Goal: Task Accomplishment & Management: Complete application form

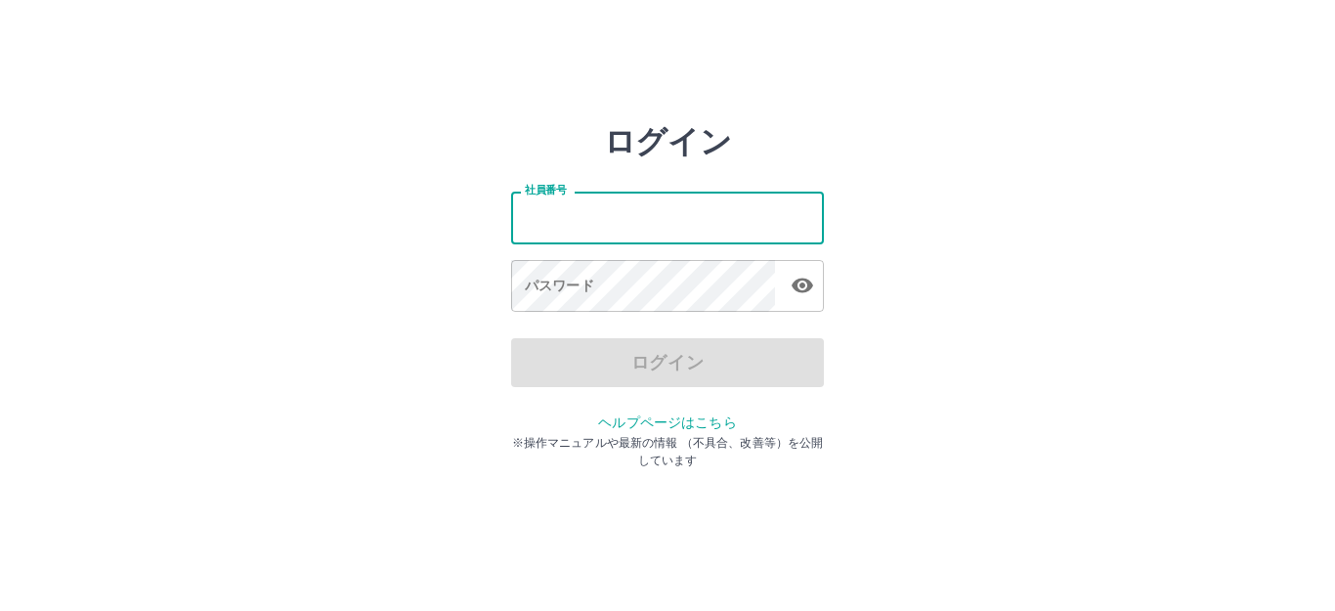
click at [539, 217] on input "社員番号" at bounding box center [667, 218] width 313 height 52
type input "*******"
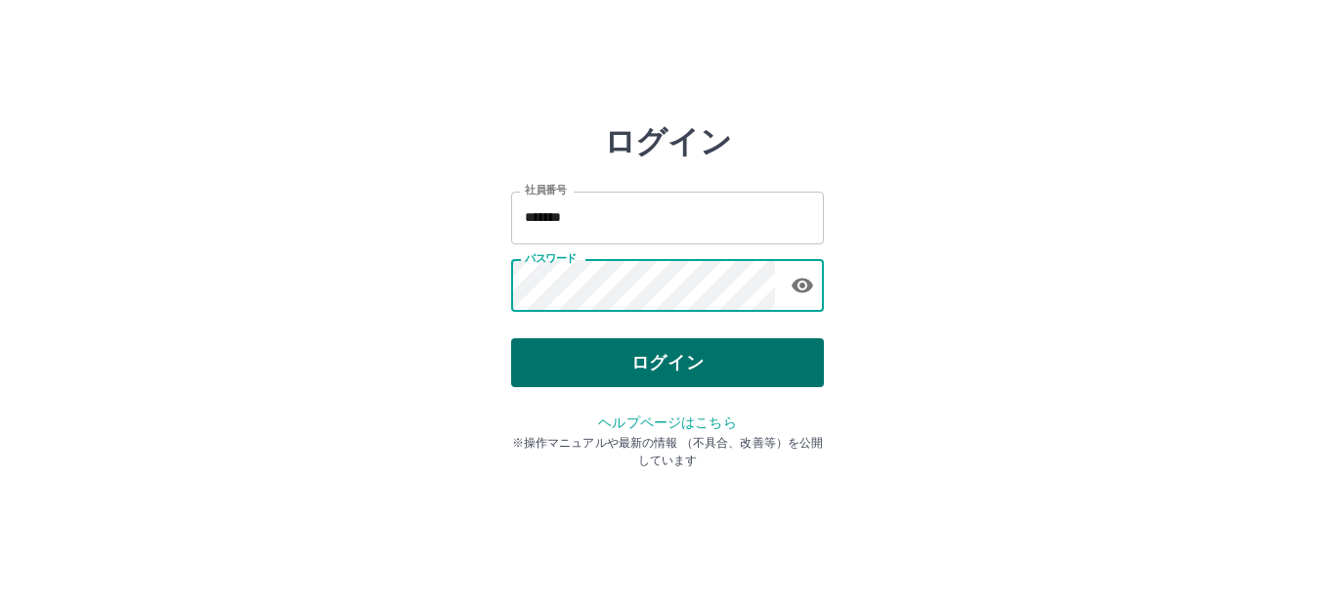
click at [653, 369] on button "ログイン" at bounding box center [667, 362] width 313 height 49
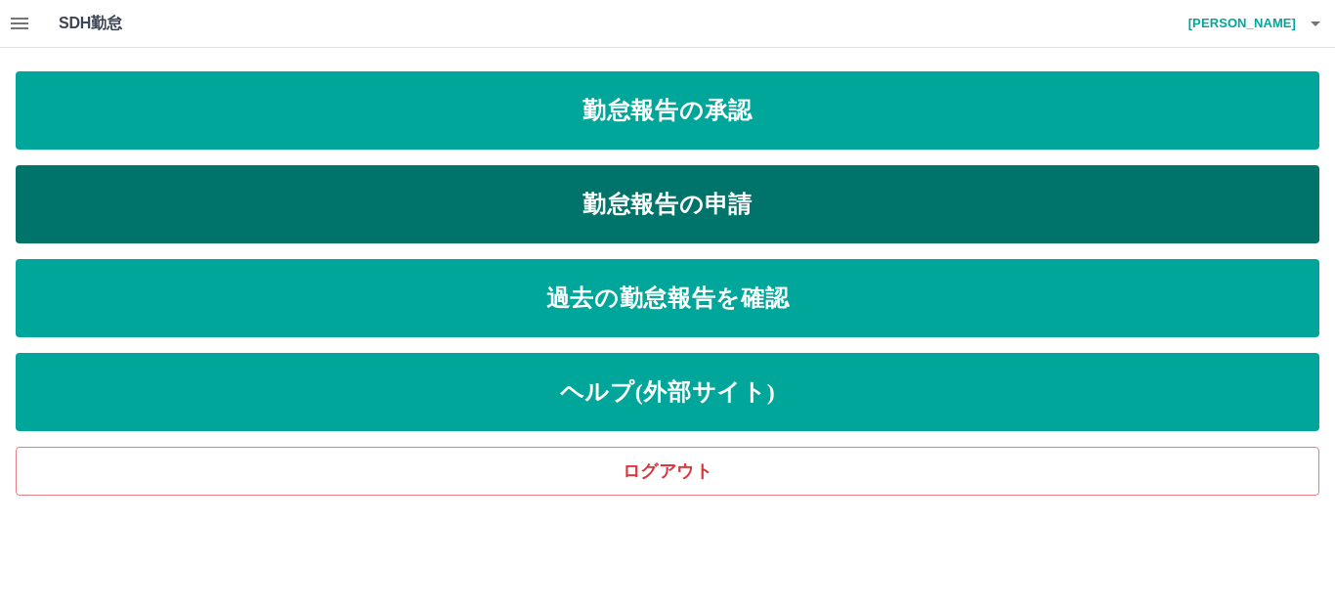
click at [540, 212] on link "勤怠報告の申請" at bounding box center [668, 204] width 1304 height 78
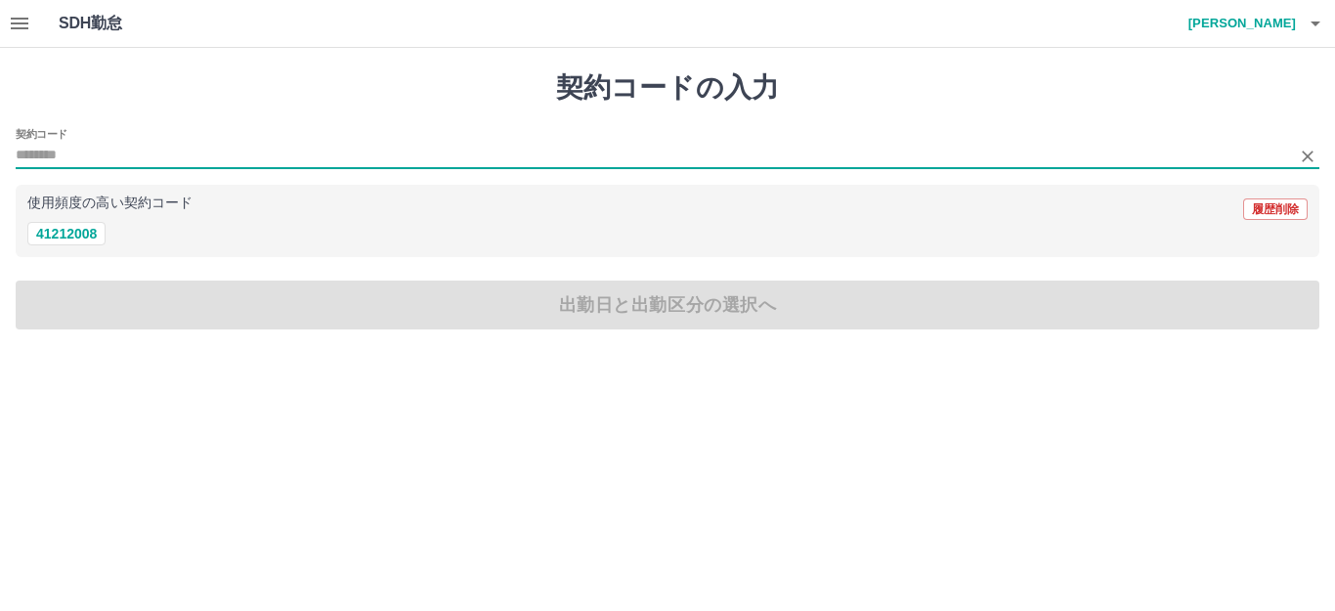
click at [88, 148] on input "契約コード" at bounding box center [653, 156] width 1275 height 24
click at [81, 239] on button "41212008" at bounding box center [66, 233] width 78 height 23
type input "********"
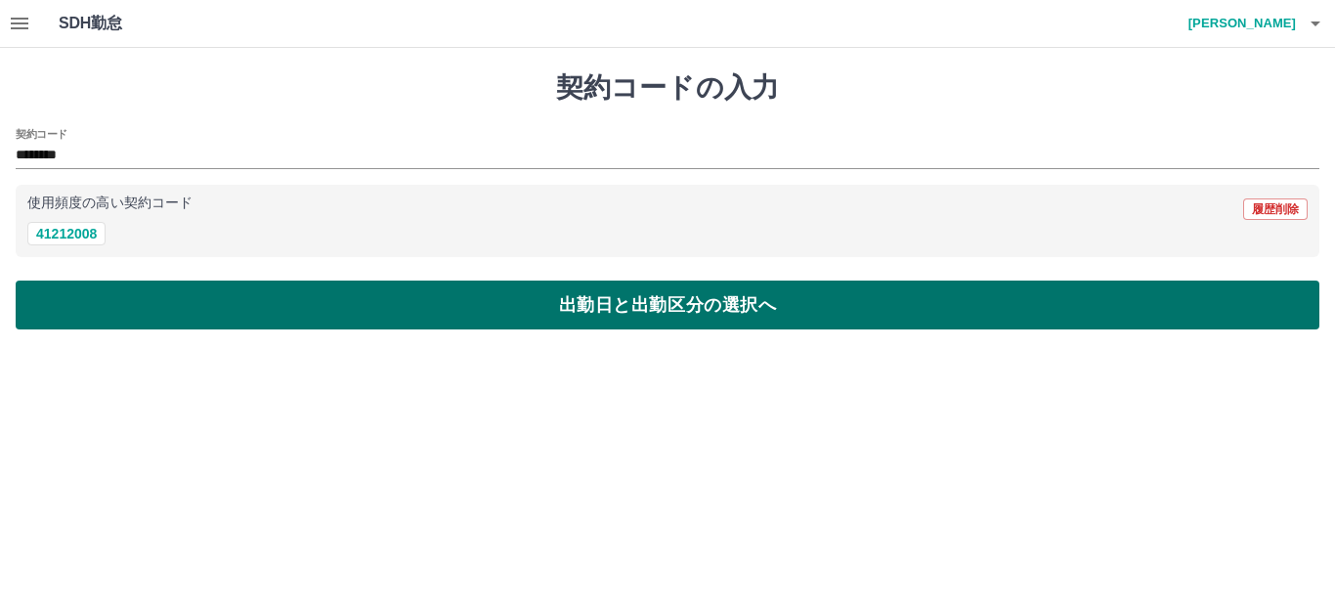
click at [588, 317] on button "出勤日と出勤区分の選択へ" at bounding box center [668, 305] width 1304 height 49
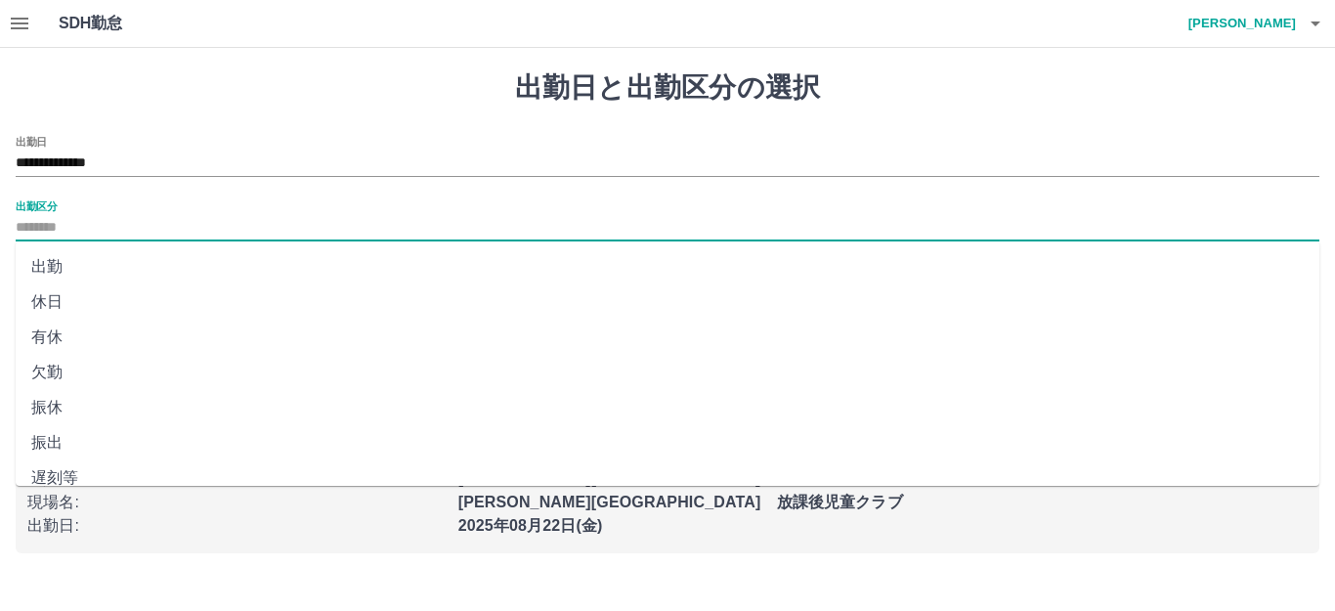
click at [70, 216] on input "出勤区分" at bounding box center [668, 228] width 1304 height 24
click at [63, 263] on li "出勤" at bounding box center [668, 266] width 1304 height 35
type input "**"
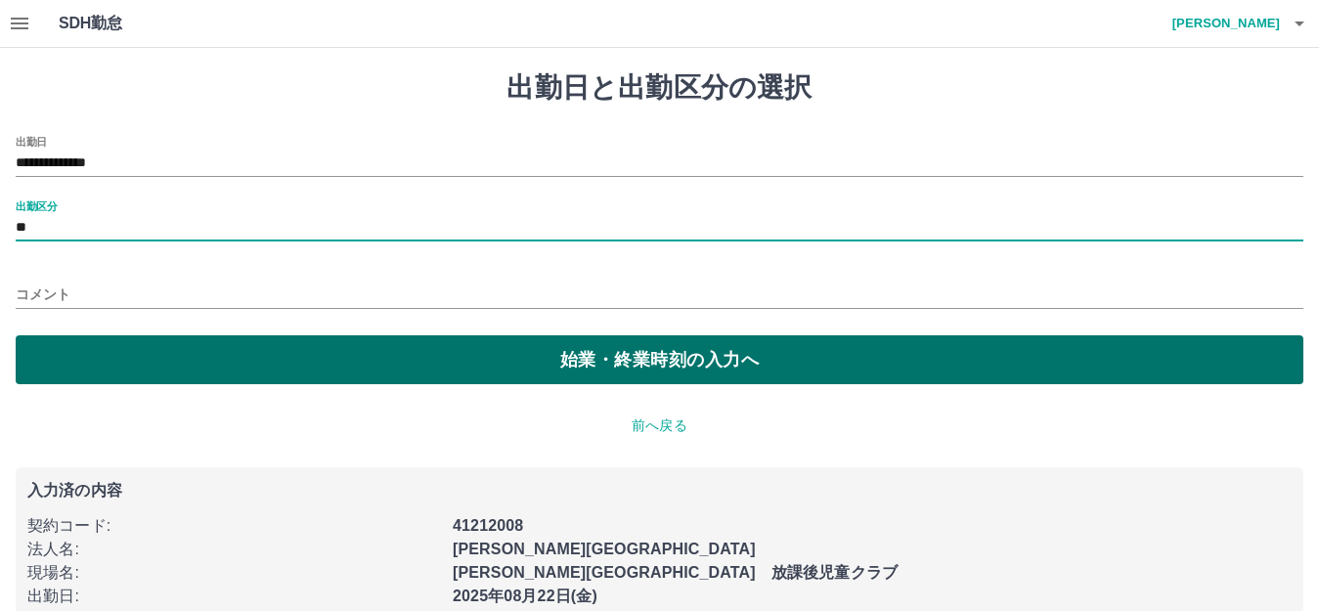
click at [462, 359] on button "始業・終業時刻の入力へ" at bounding box center [659, 359] width 1287 height 49
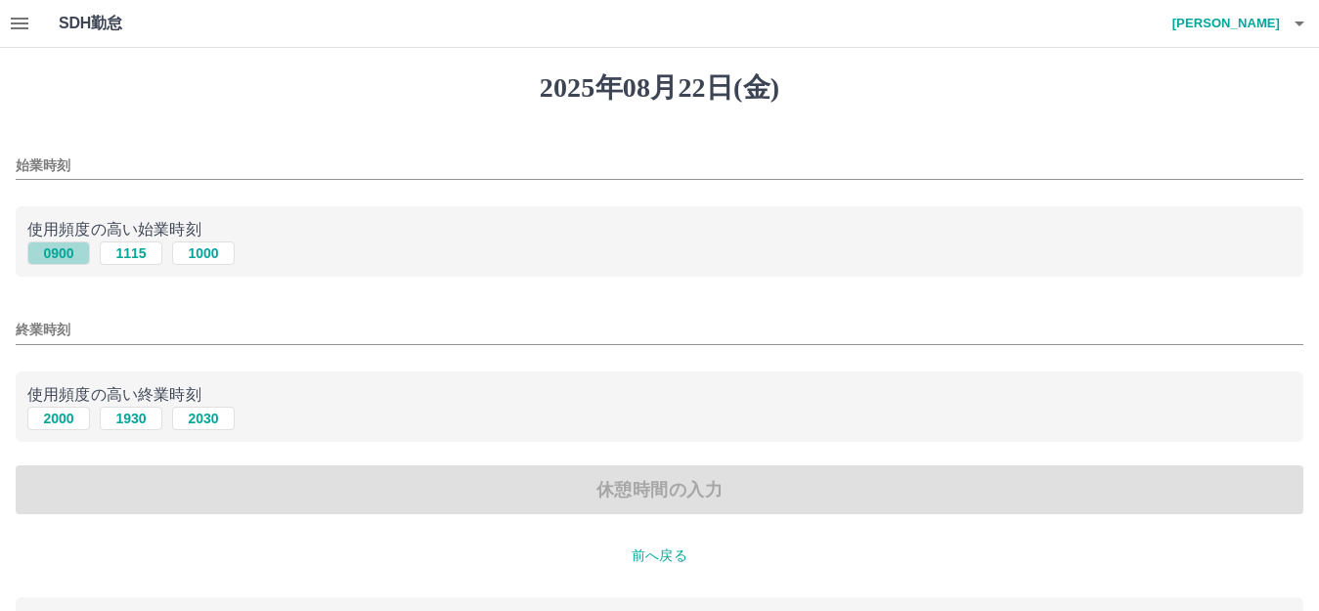
click at [61, 249] on button "0900" at bounding box center [58, 252] width 63 height 23
type input "****"
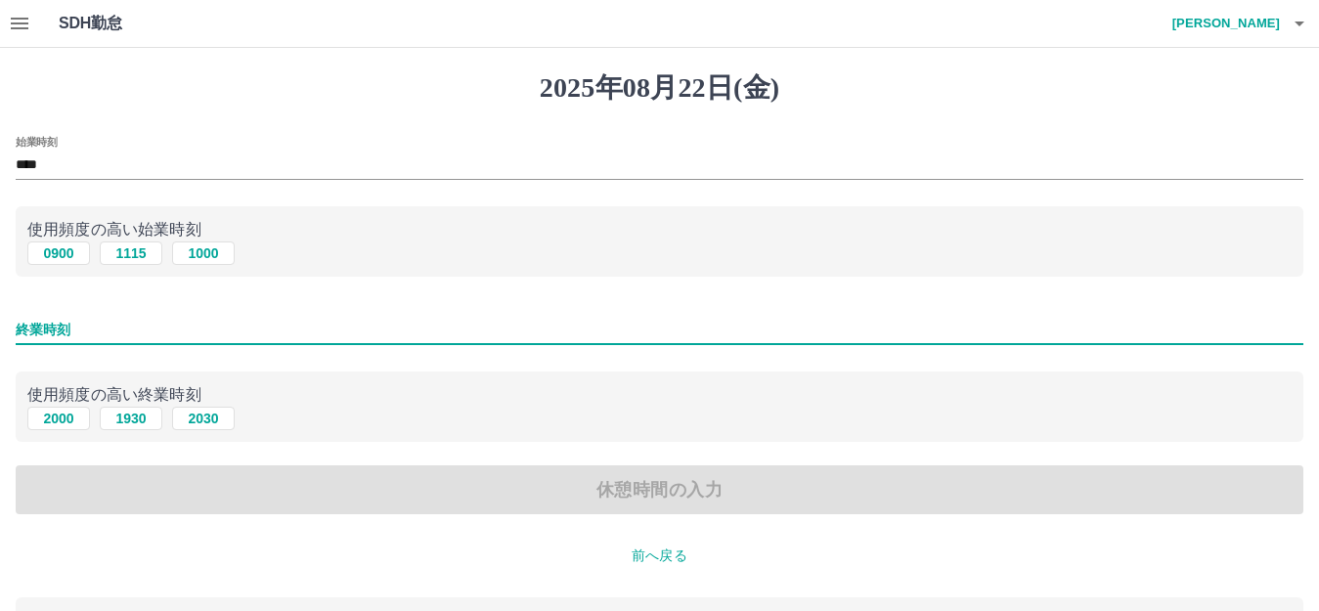
click at [79, 322] on input "終業時刻" at bounding box center [659, 330] width 1287 height 28
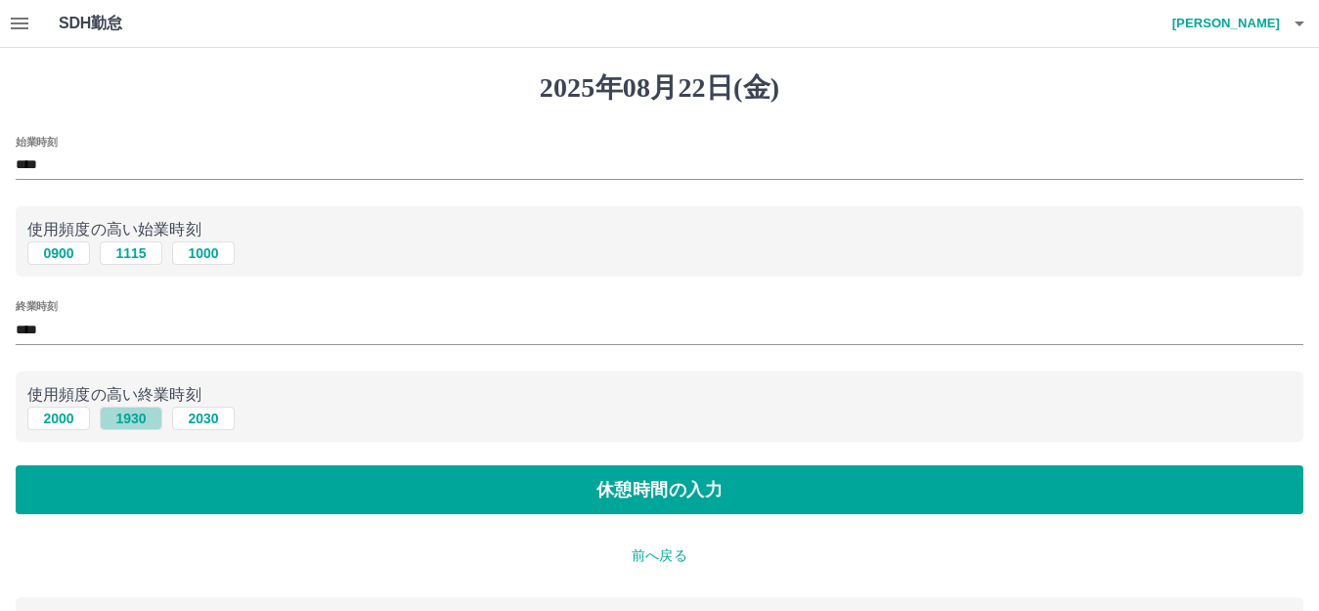
click at [138, 422] on button "1930" at bounding box center [131, 418] width 63 height 23
type input "****"
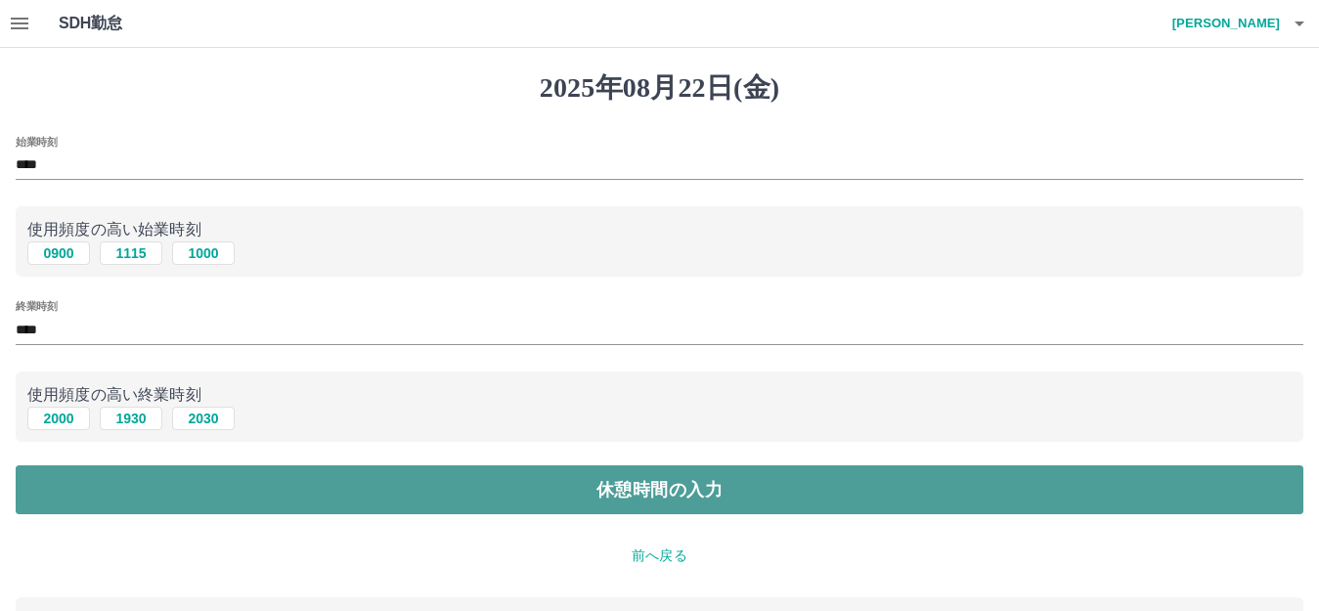
click at [597, 495] on button "休憩時間の入力" at bounding box center [659, 489] width 1287 height 49
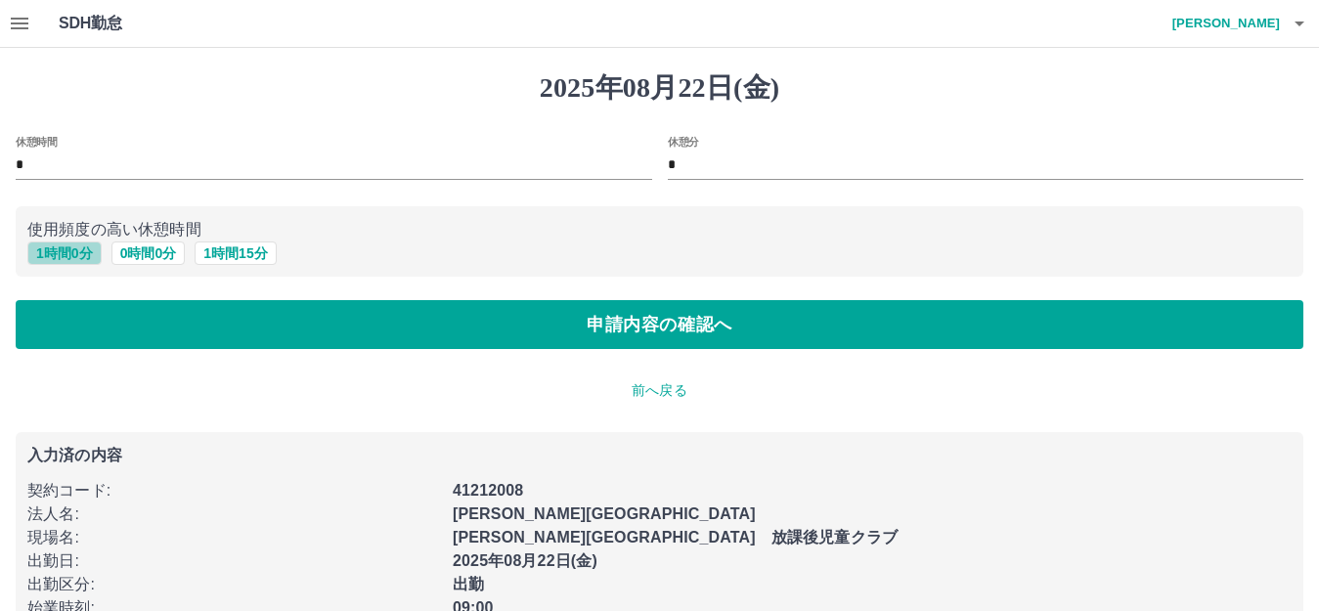
click at [66, 253] on button "1 時間 0 分" at bounding box center [64, 252] width 74 height 23
type input "*"
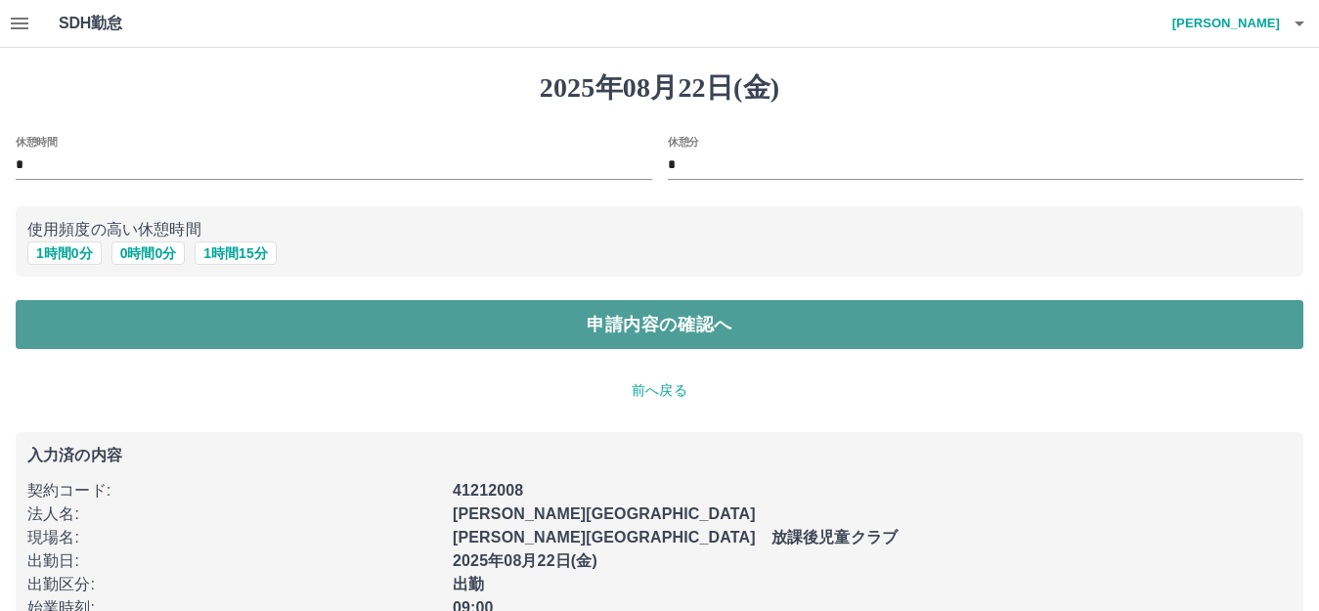
click at [574, 332] on button "申請内容の確認へ" at bounding box center [659, 324] width 1287 height 49
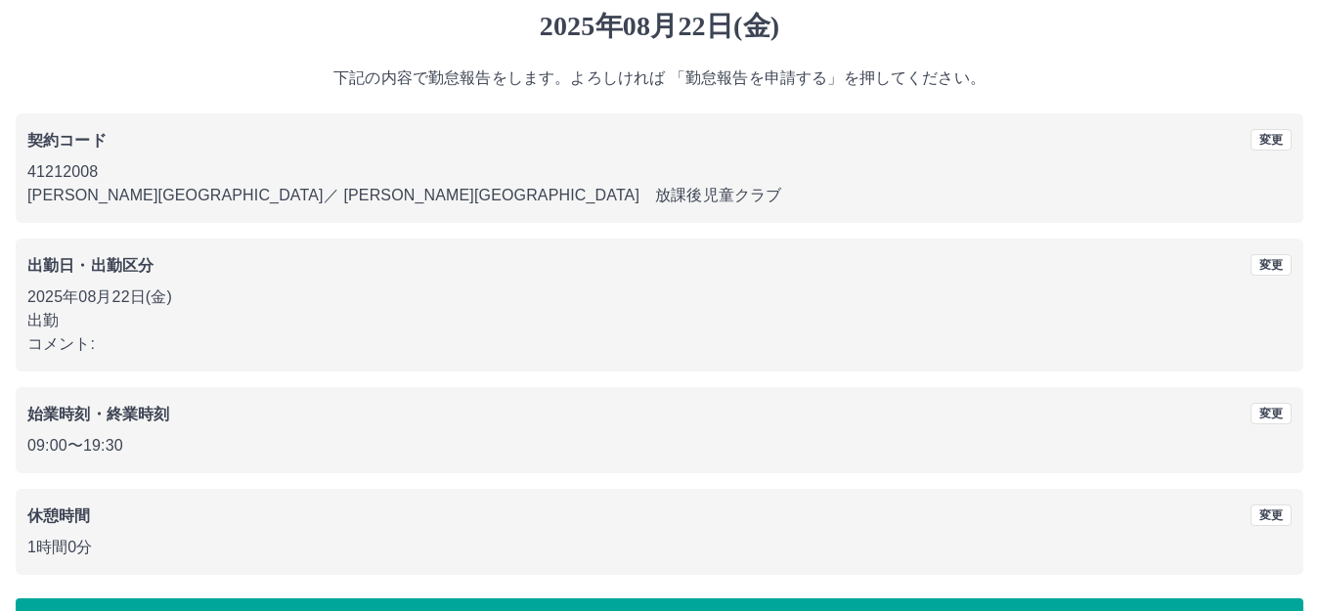
scroll to position [121, 0]
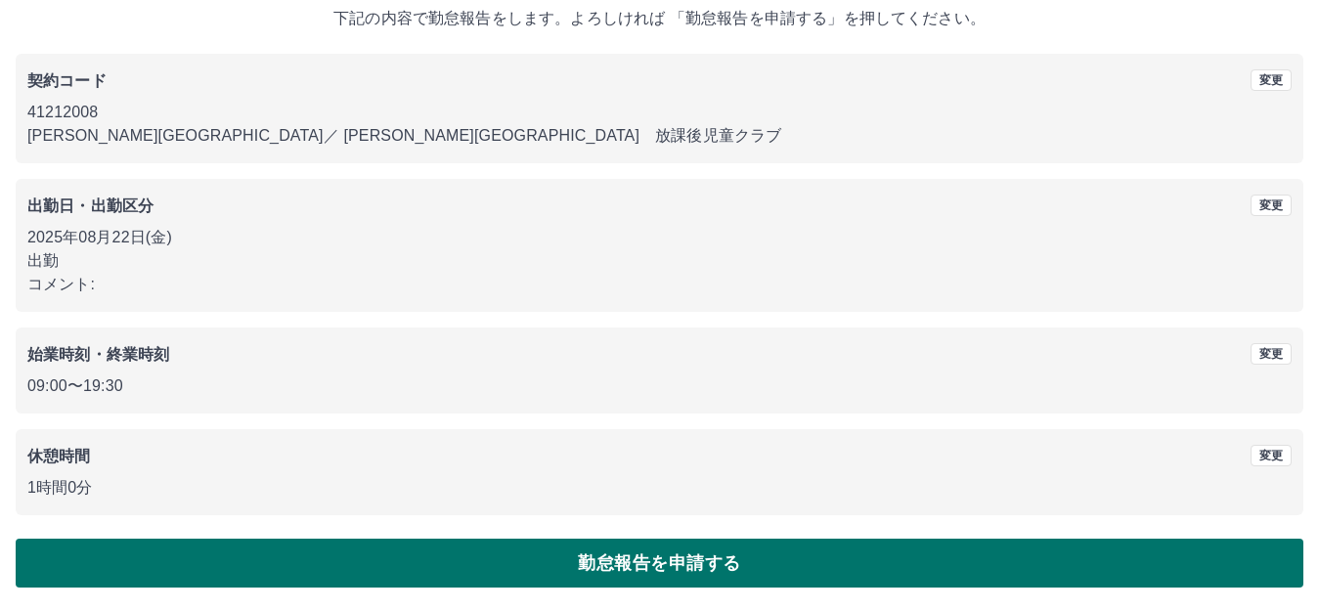
click at [616, 553] on button "勤怠報告を申請する" at bounding box center [659, 563] width 1287 height 49
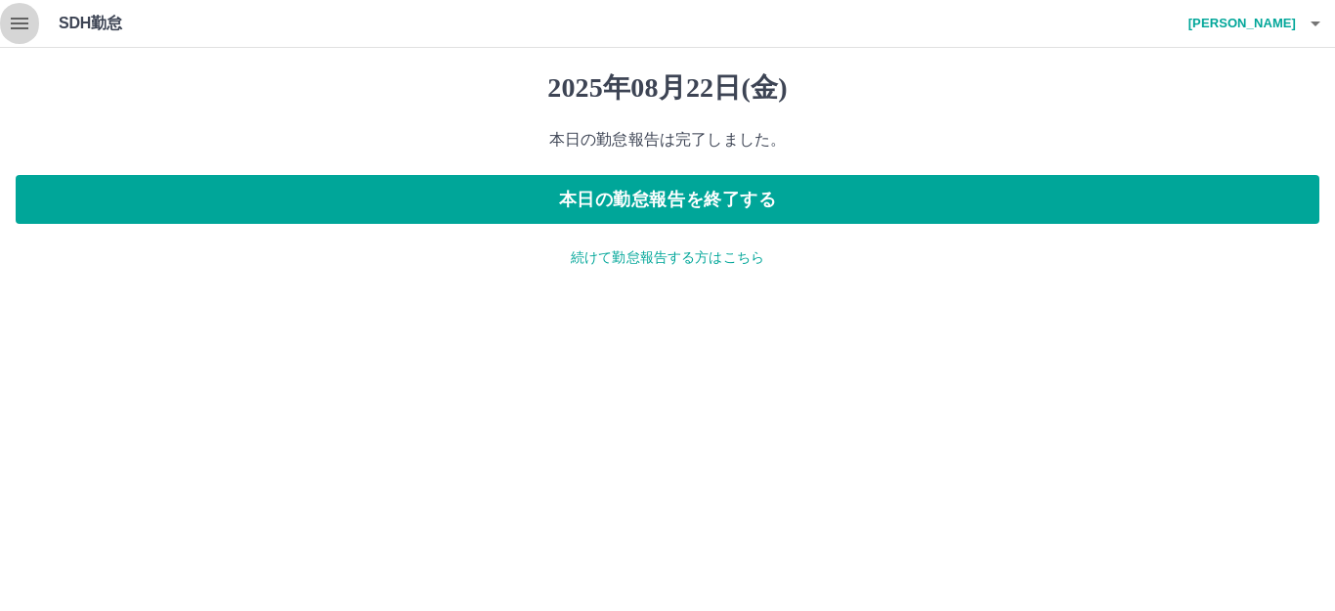
click at [7, 20] on button "button" at bounding box center [19, 23] width 39 height 47
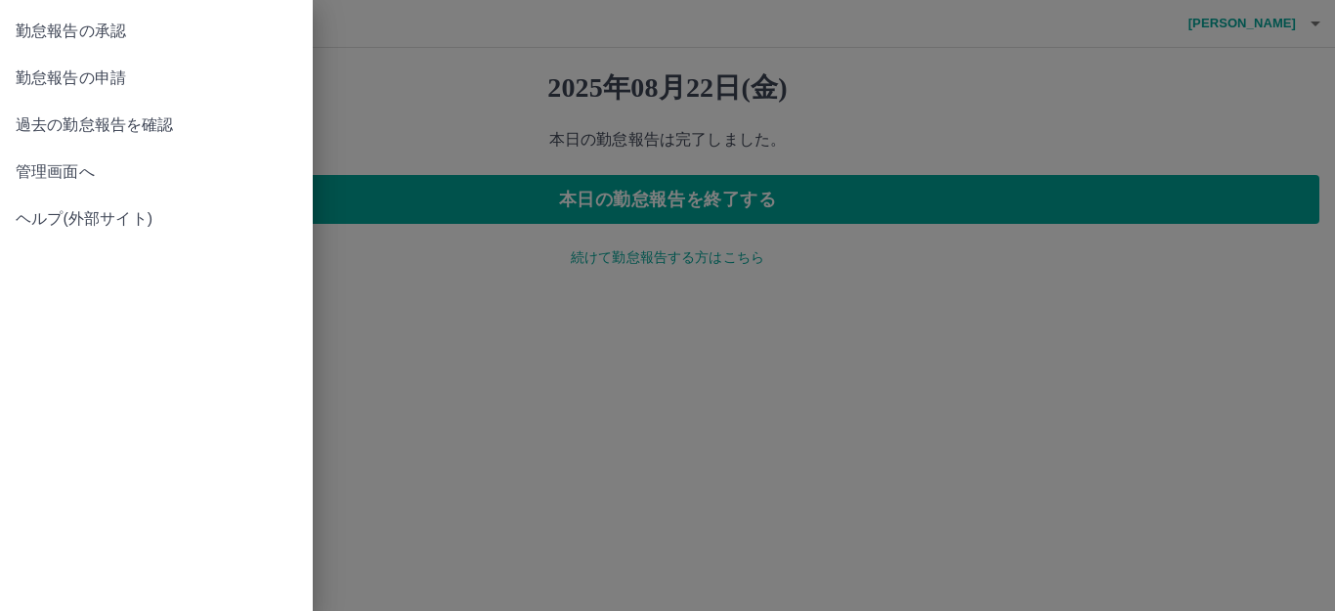
click at [645, 263] on div at bounding box center [667, 305] width 1335 height 611
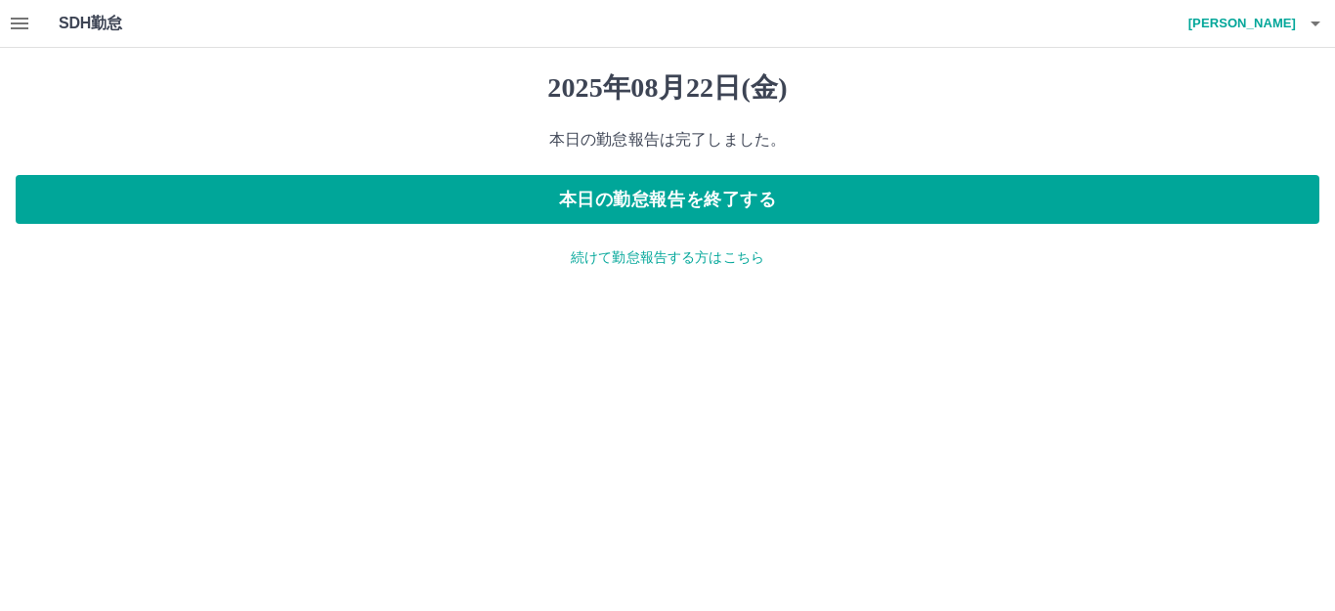
click at [645, 263] on p "続けて勤怠報告する方はこちら" at bounding box center [668, 257] width 1304 height 21
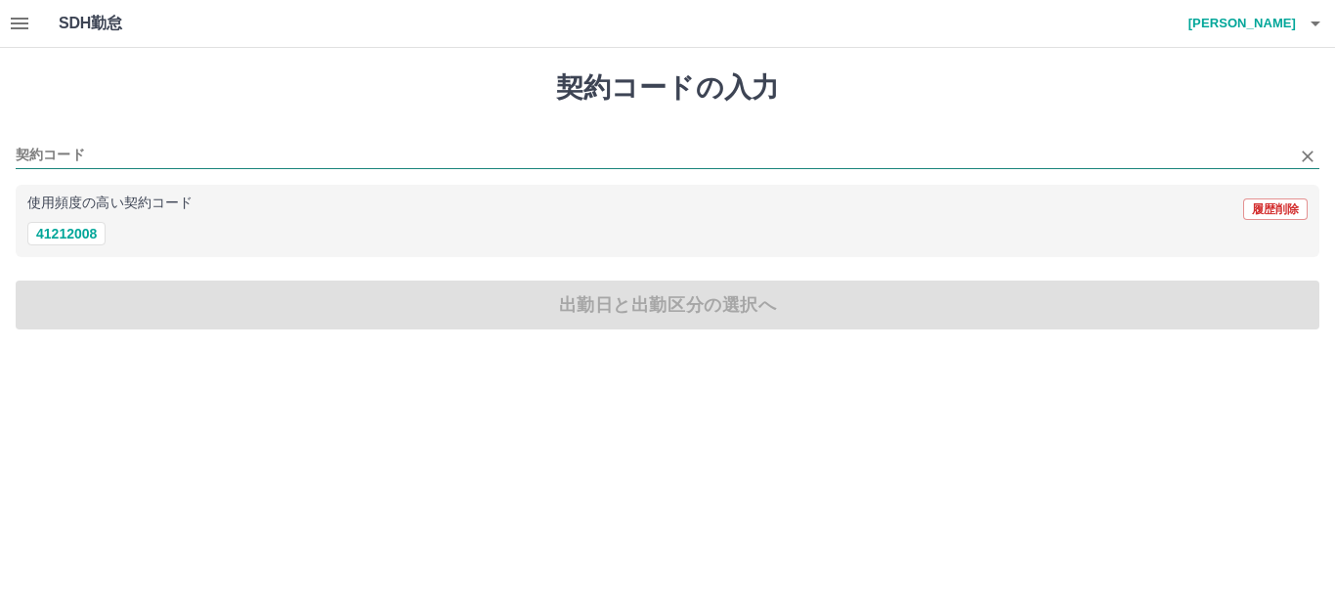
click at [113, 144] on input "契約コード" at bounding box center [653, 156] width 1275 height 24
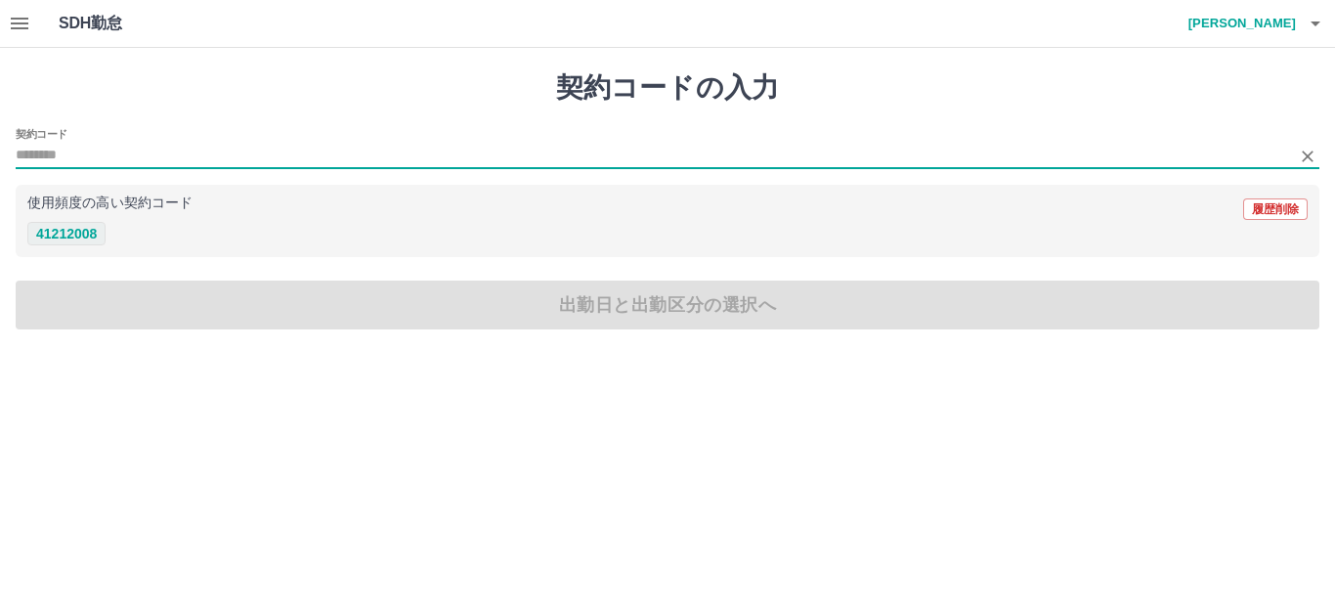
click at [80, 235] on button "41212008" at bounding box center [66, 233] width 78 height 23
type input "********"
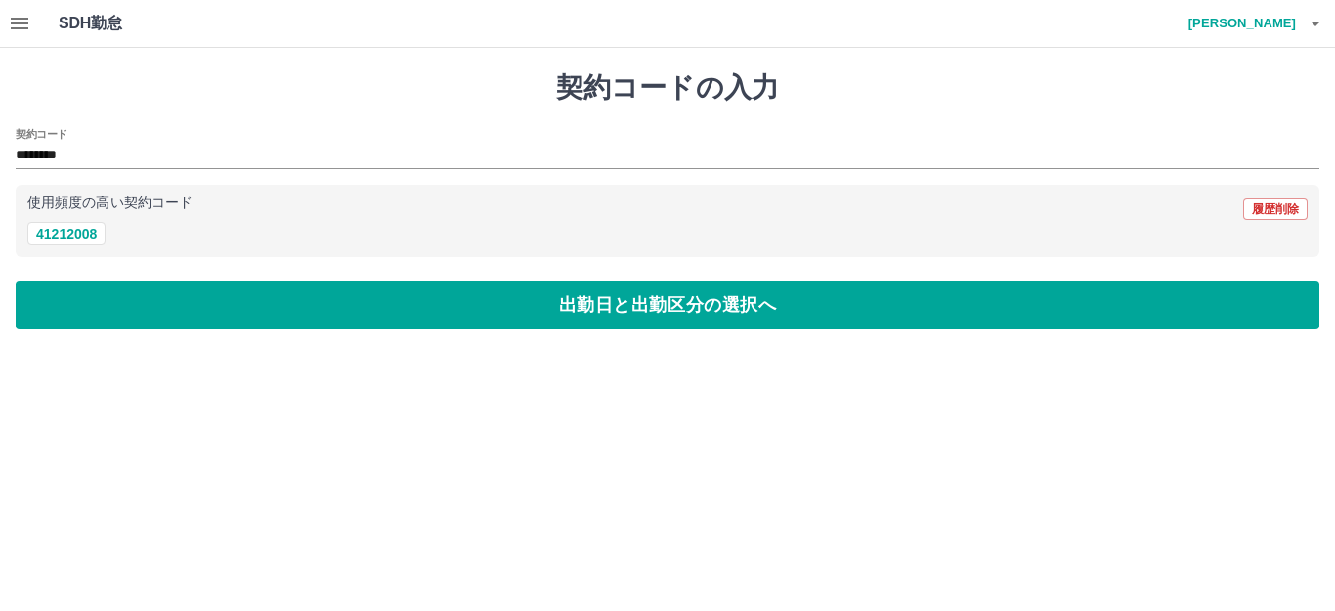
click at [480, 334] on div "契約コードの入力 契約コード ******** 使用頻度の高い契約コード 履歴削除 41212008 出勤日と出勤区分の選択へ" at bounding box center [667, 200] width 1335 height 305
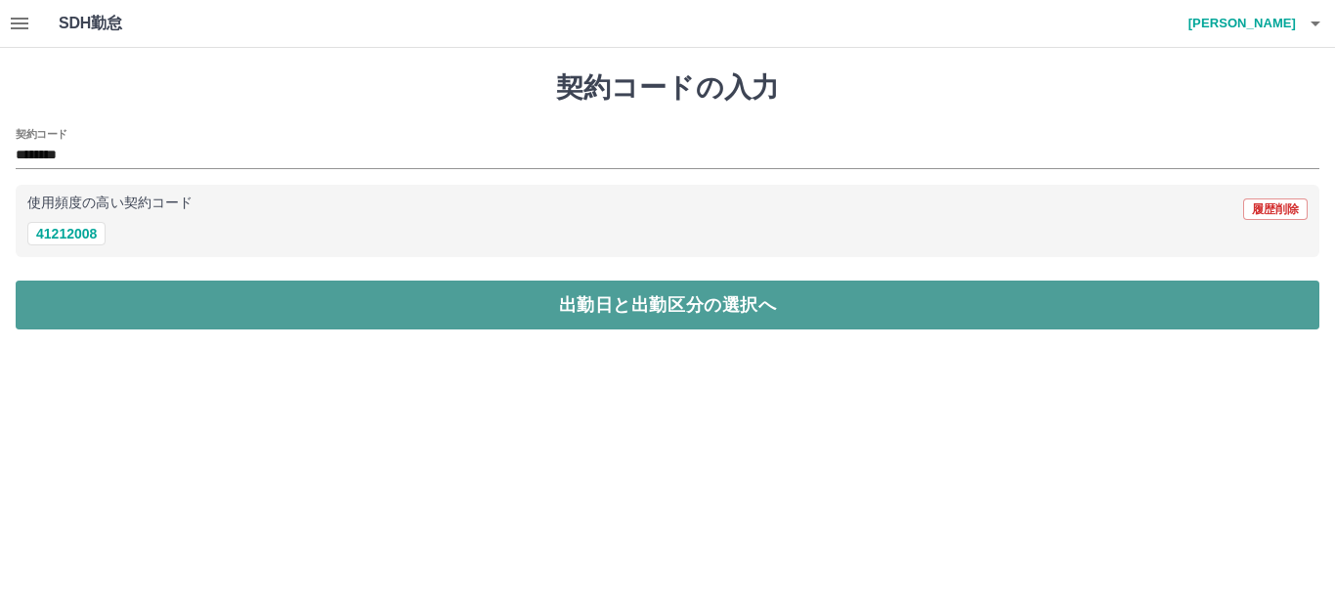
click at [181, 310] on button "出勤日と出勤区分の選択へ" at bounding box center [668, 305] width 1304 height 49
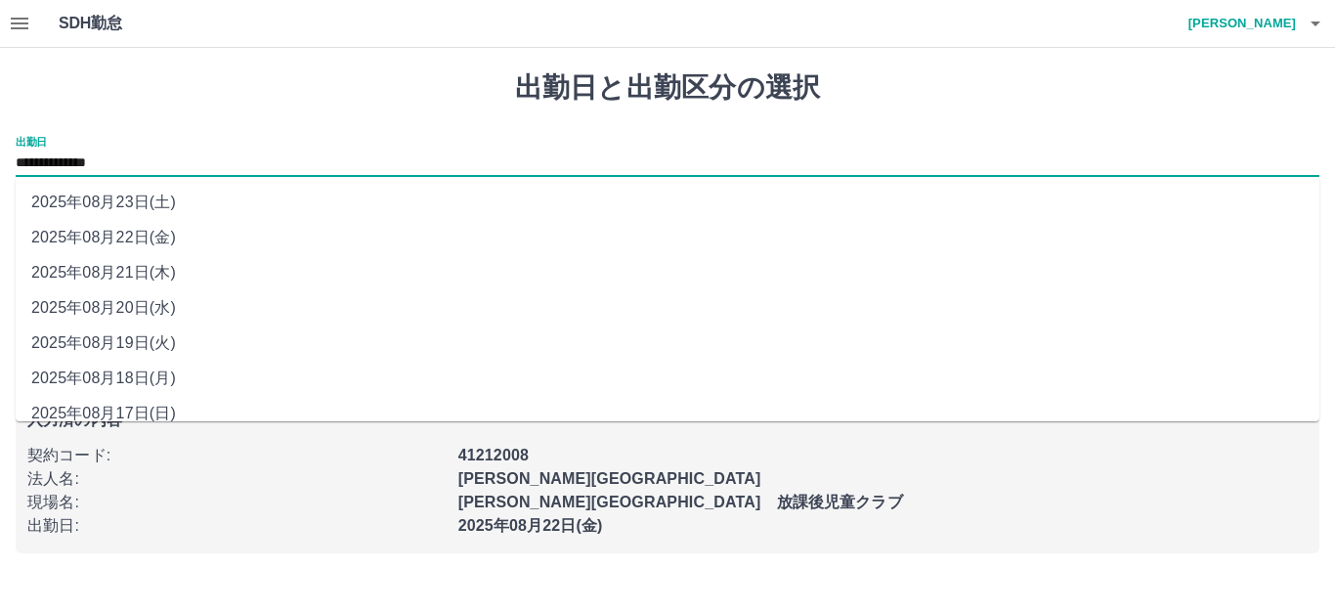
click at [157, 152] on input "**********" at bounding box center [668, 164] width 1304 height 24
click at [163, 207] on li "2025年08月23日(土)" at bounding box center [668, 202] width 1304 height 35
type input "**********"
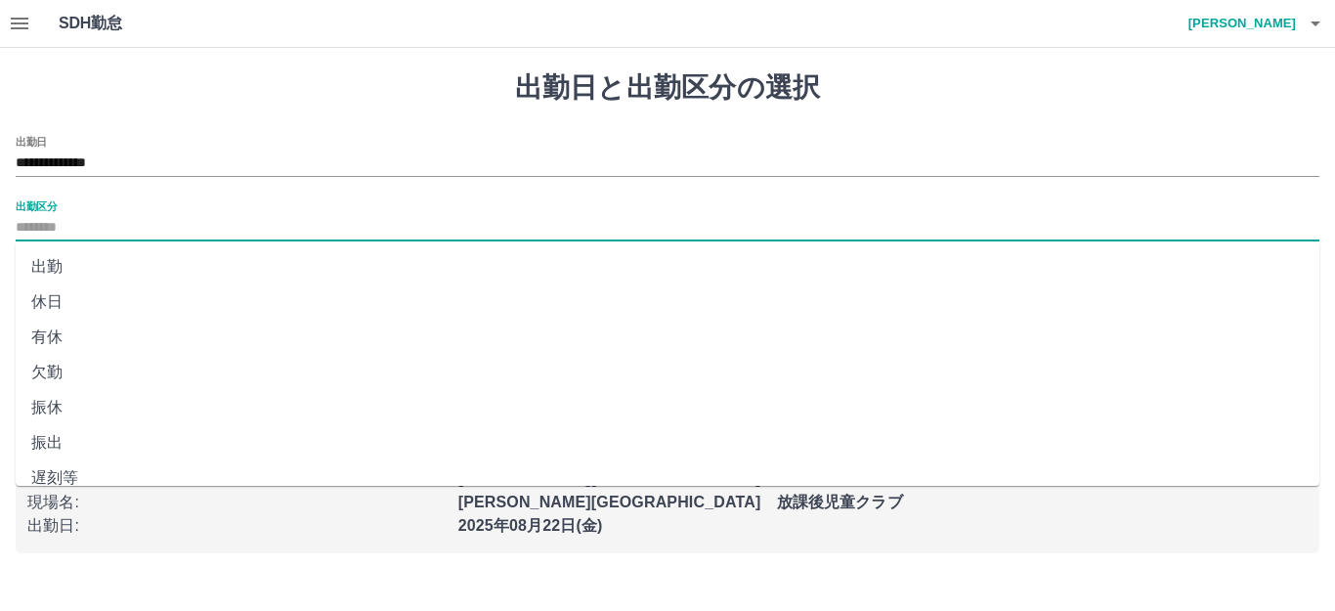
click at [76, 220] on input "出勤区分" at bounding box center [668, 228] width 1304 height 24
drag, startPoint x: 56, startPoint y: 301, endPoint x: 126, endPoint y: 279, distance: 73.9
click at [55, 301] on li "休日" at bounding box center [668, 301] width 1304 height 35
type input "**"
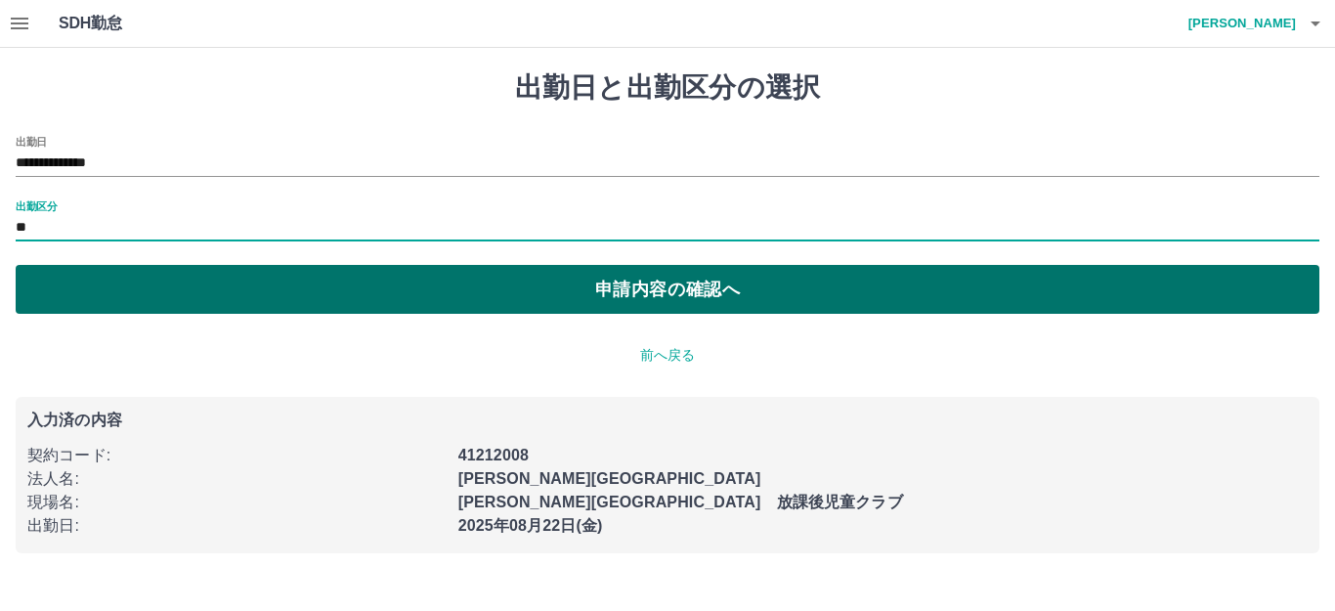
click at [549, 289] on button "申請内容の確認へ" at bounding box center [668, 289] width 1304 height 49
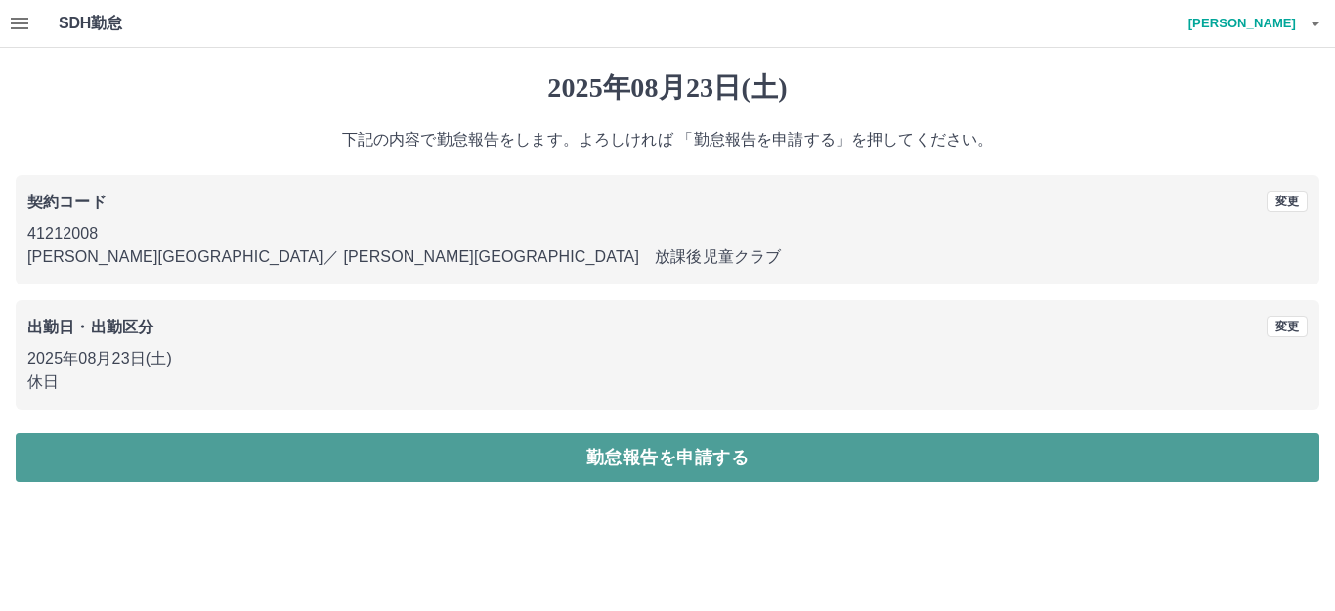
click at [561, 462] on button "勤怠報告を申請する" at bounding box center [668, 457] width 1304 height 49
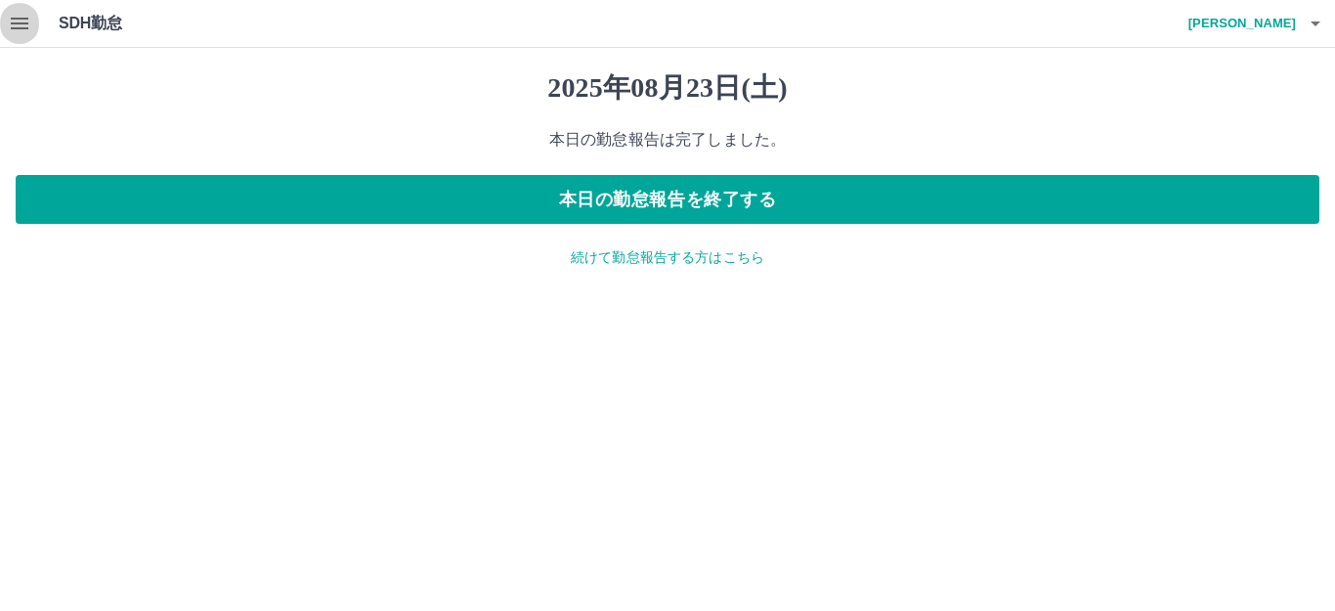
click at [17, 30] on icon "button" at bounding box center [19, 23] width 23 height 23
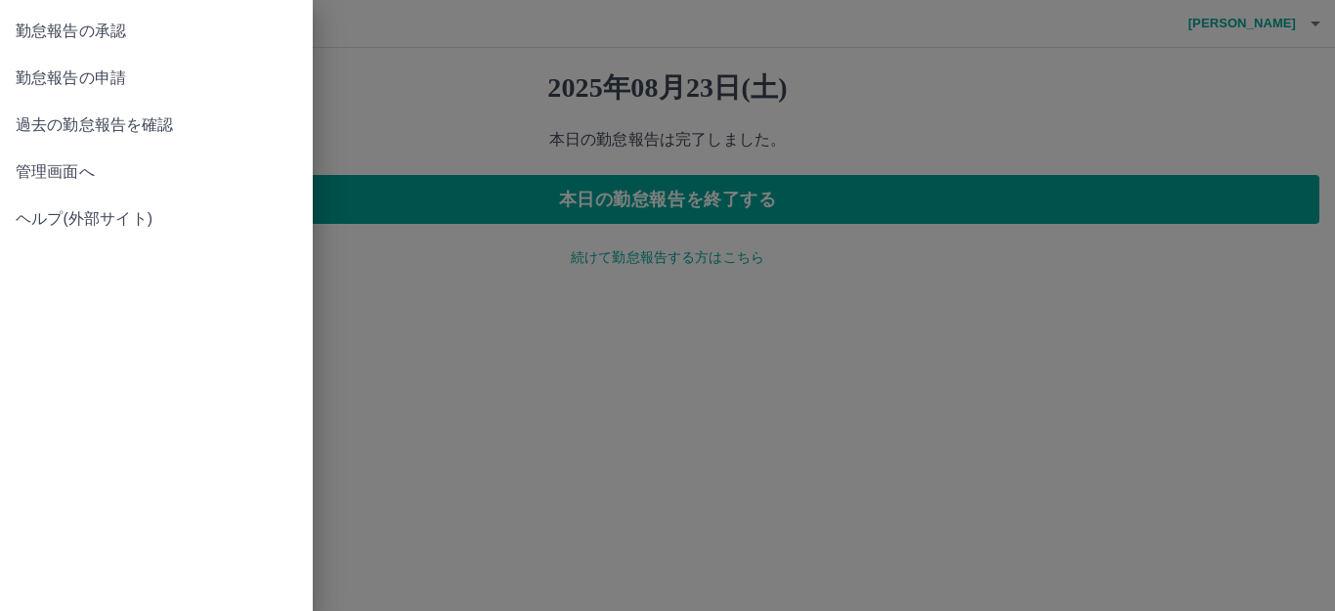
click at [120, 30] on span "勤怠報告の承認" at bounding box center [157, 31] width 282 height 23
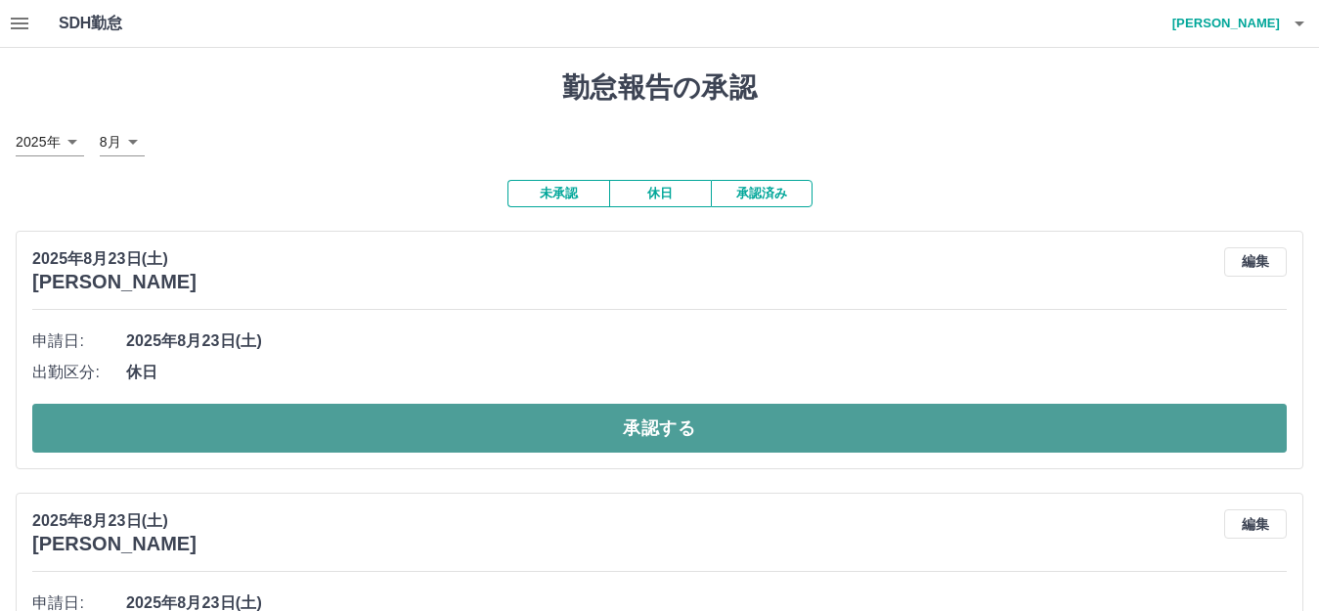
click at [328, 424] on button "承認する" at bounding box center [659, 428] width 1254 height 49
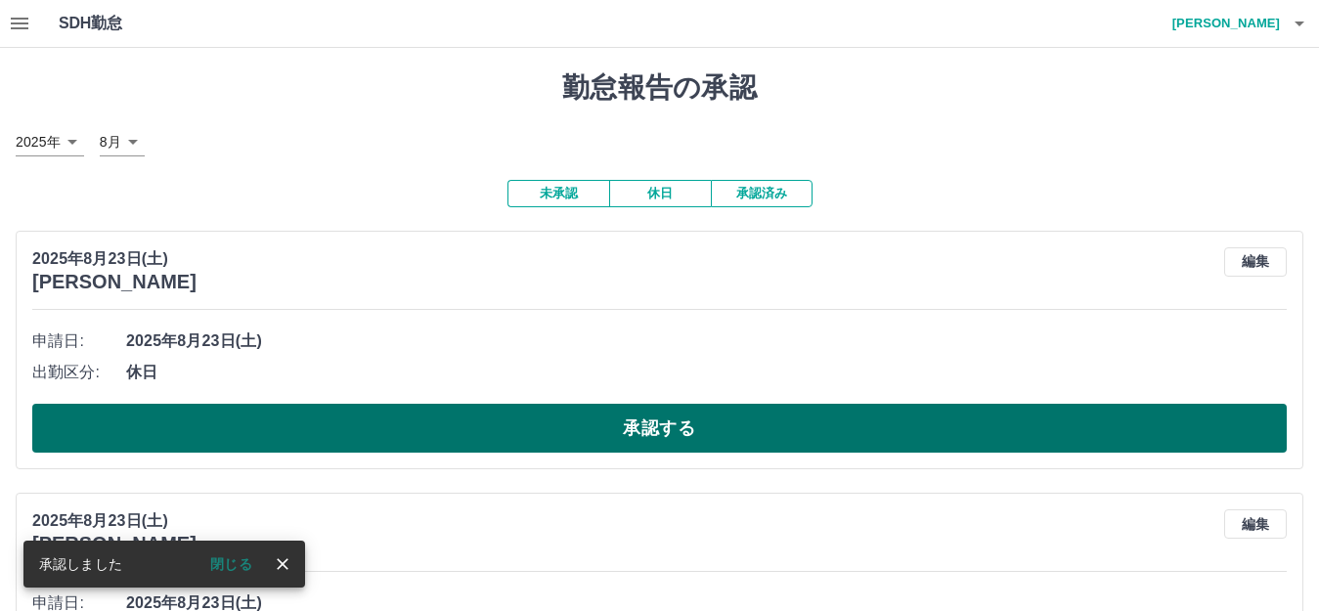
click at [339, 427] on button "承認する" at bounding box center [659, 428] width 1254 height 49
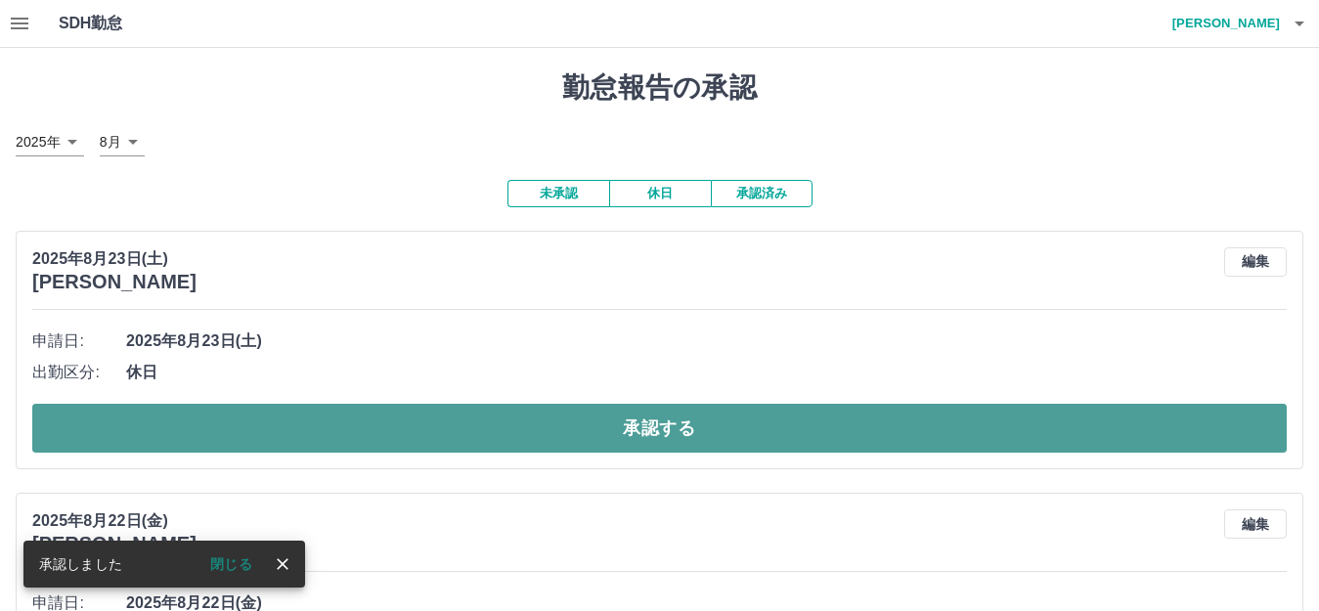
click at [387, 422] on button "承認する" at bounding box center [659, 428] width 1254 height 49
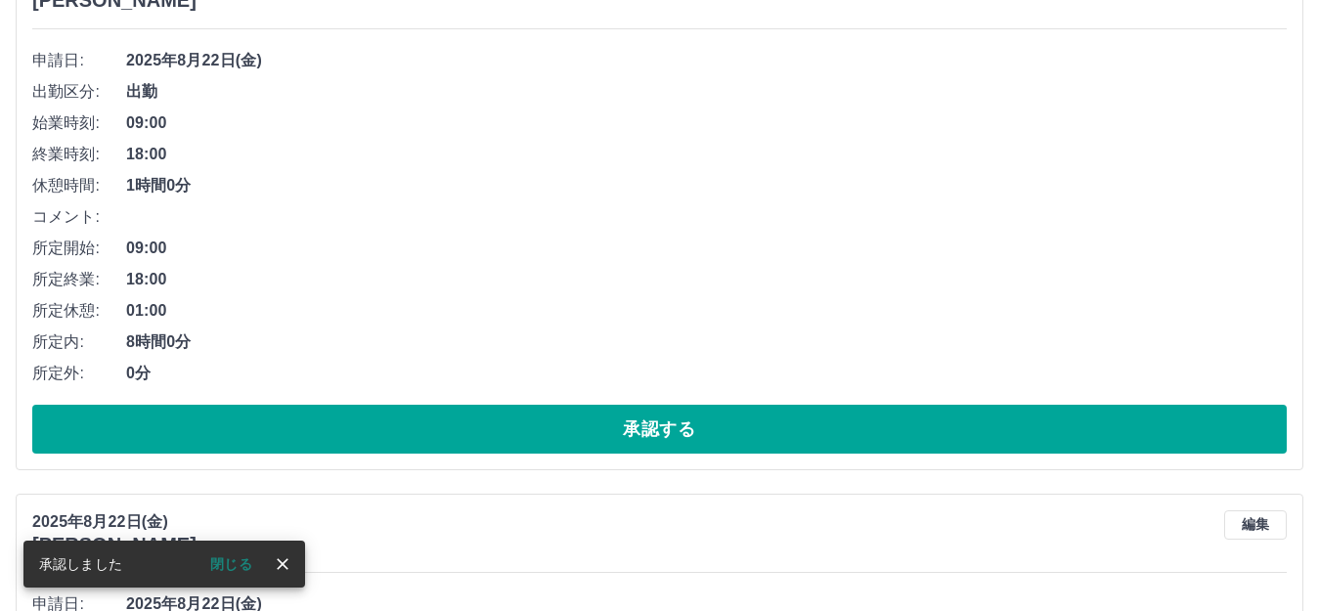
scroll to position [1271, 0]
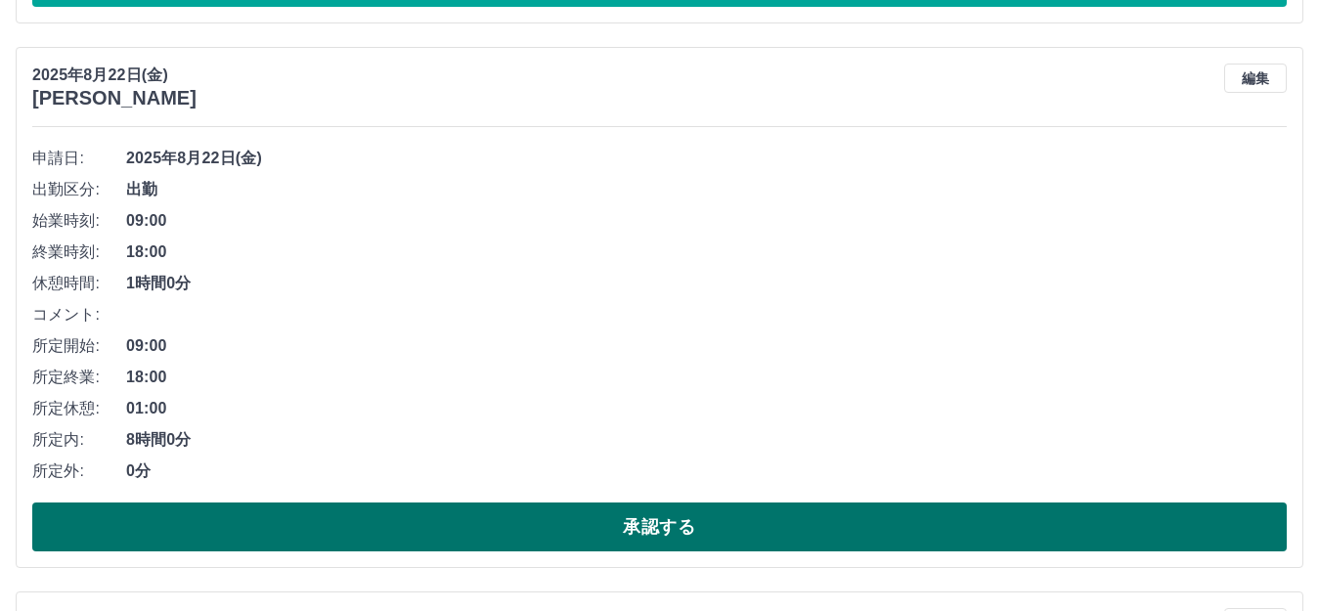
click at [264, 524] on button "承認する" at bounding box center [659, 526] width 1254 height 49
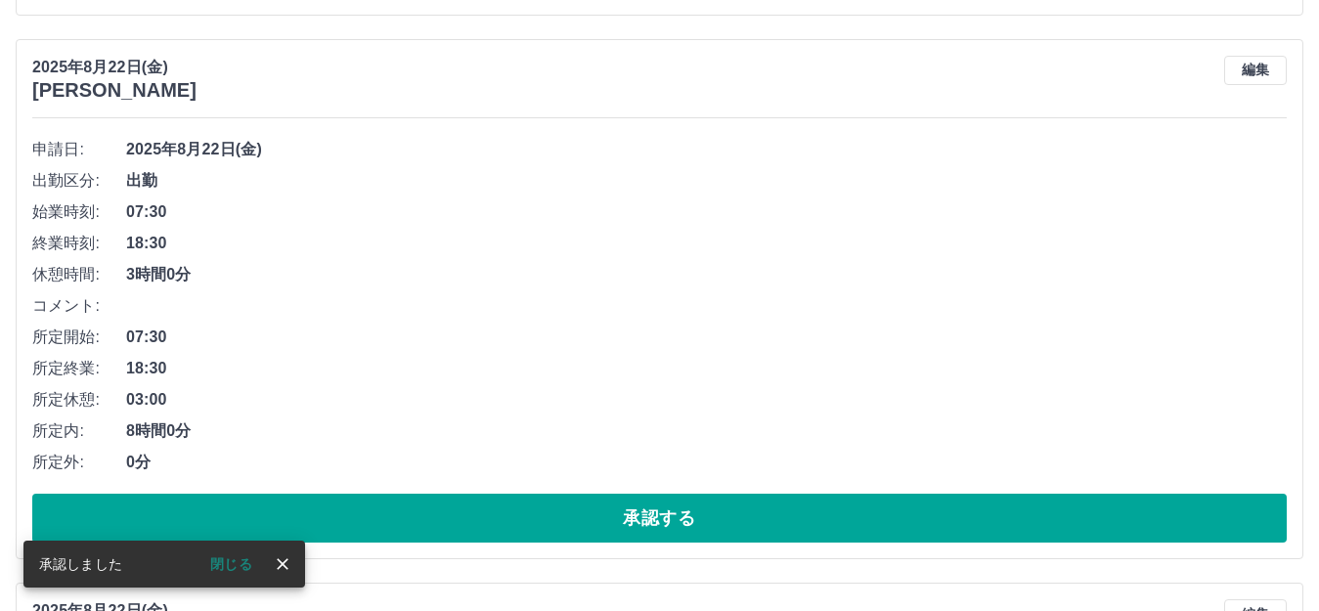
scroll to position [1857, 0]
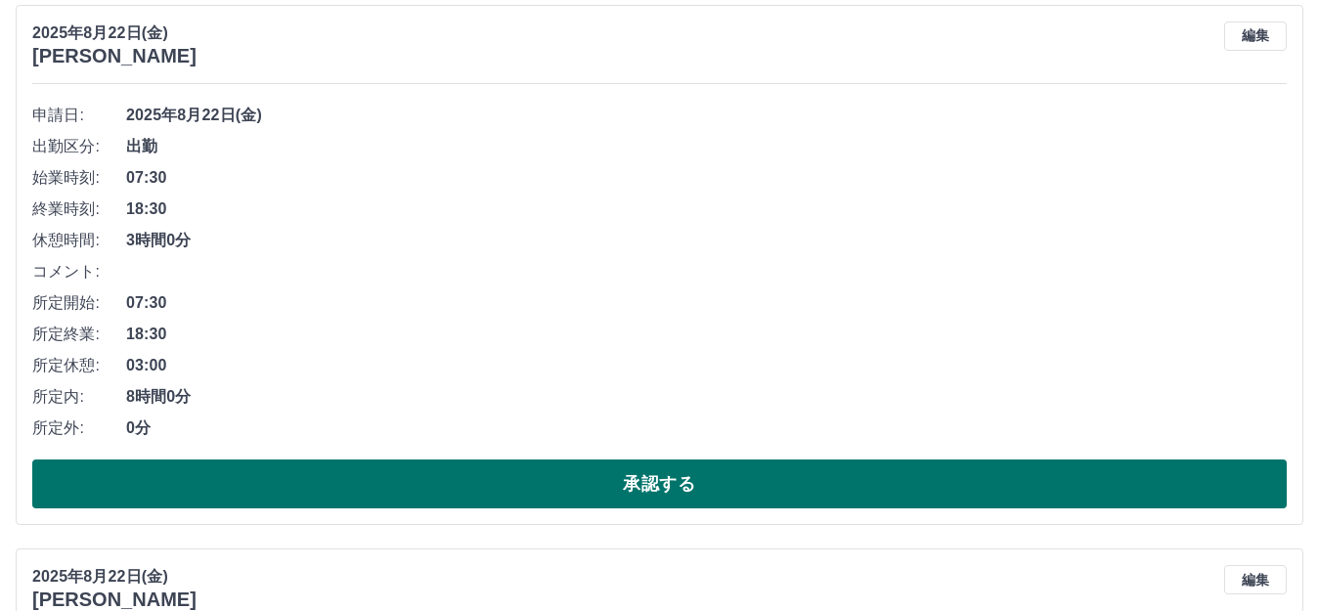
click at [278, 477] on button "承認する" at bounding box center [659, 483] width 1254 height 49
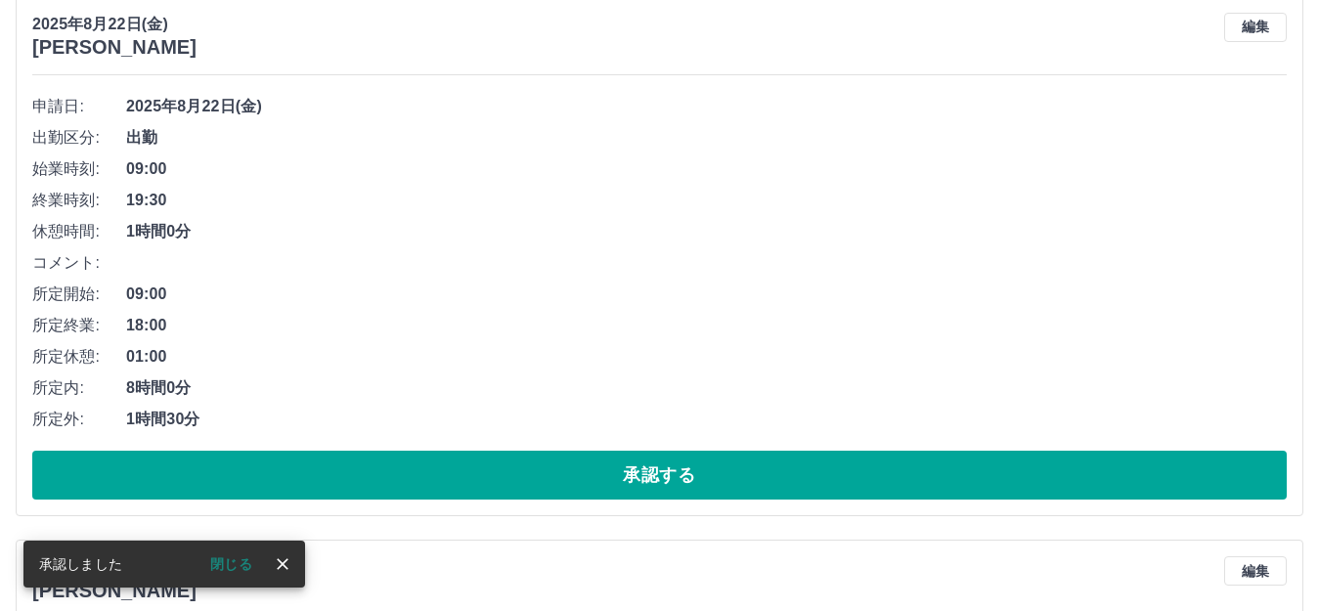
scroll to position [1900, 0]
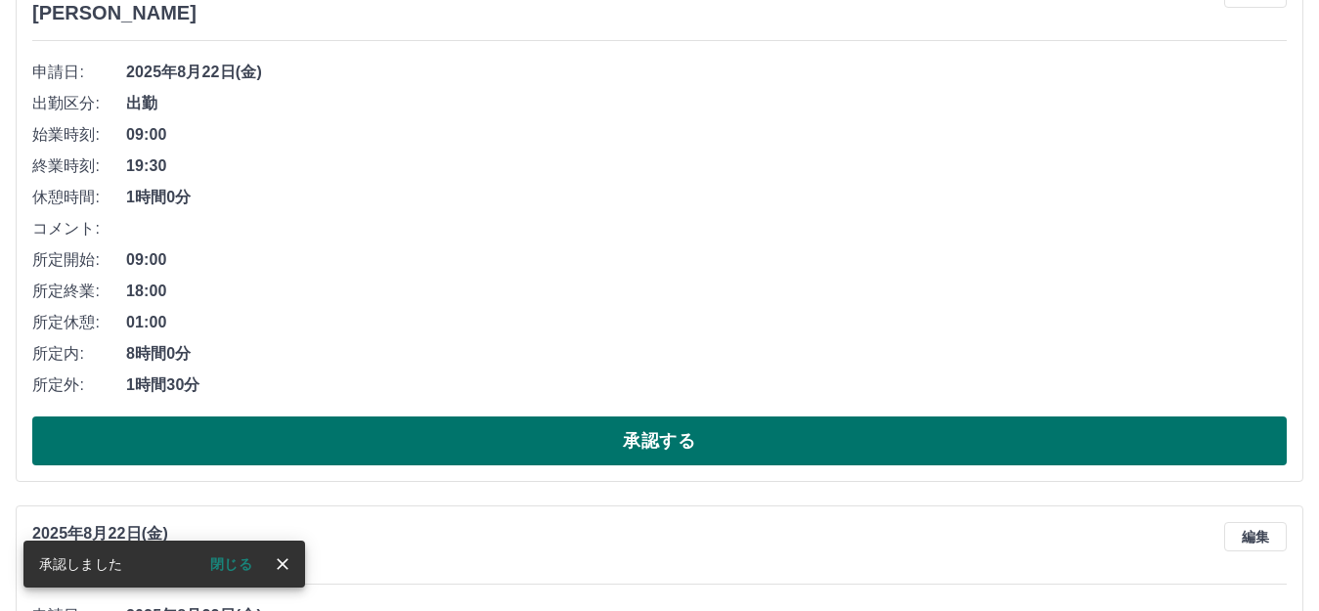
click at [595, 445] on button "承認する" at bounding box center [659, 440] width 1254 height 49
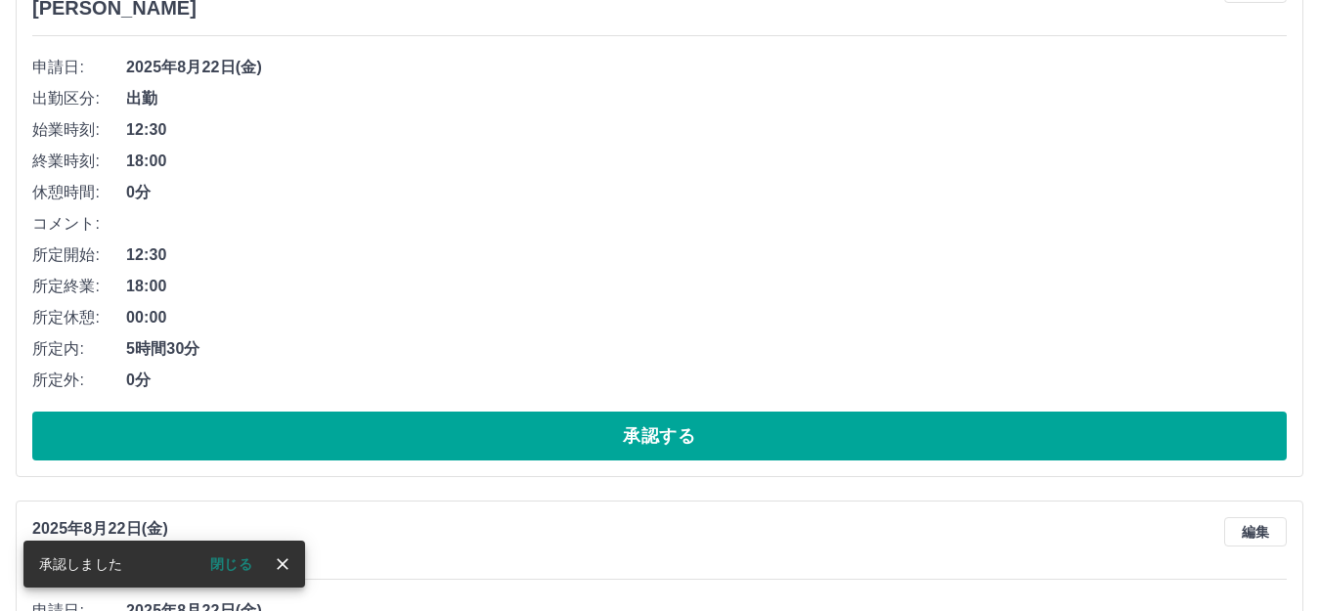
scroll to position [1943, 0]
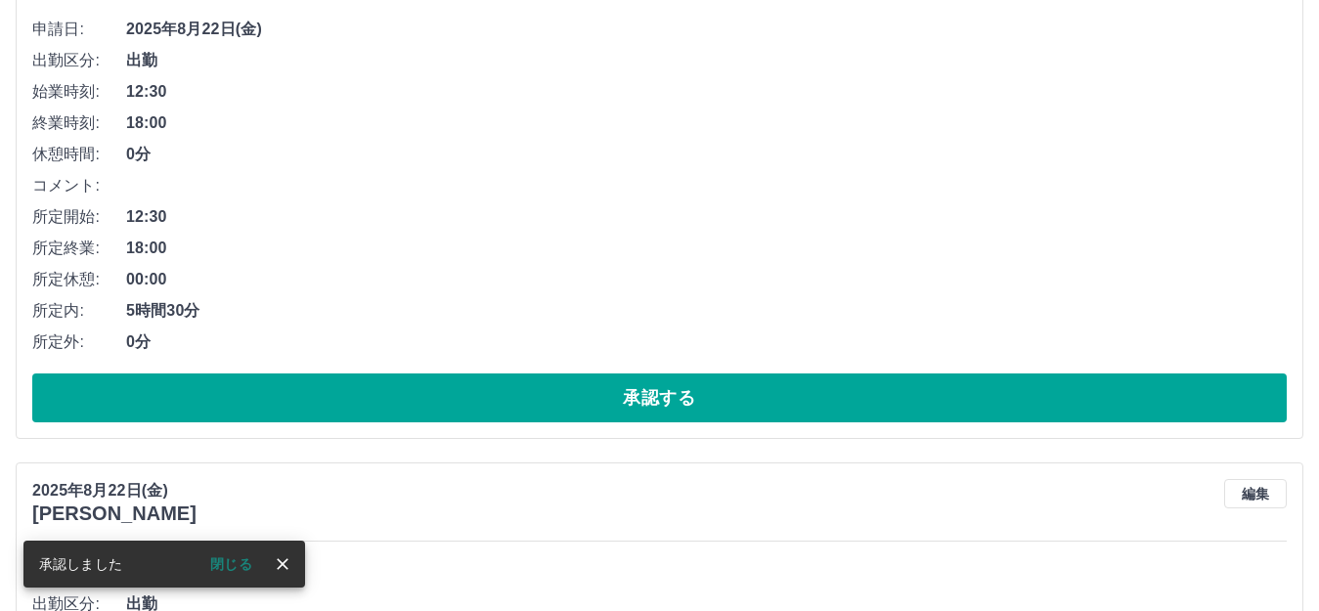
drag, startPoint x: 369, startPoint y: 405, endPoint x: 525, endPoint y: 300, distance: 188.2
click at [369, 407] on button "承認する" at bounding box center [659, 397] width 1254 height 49
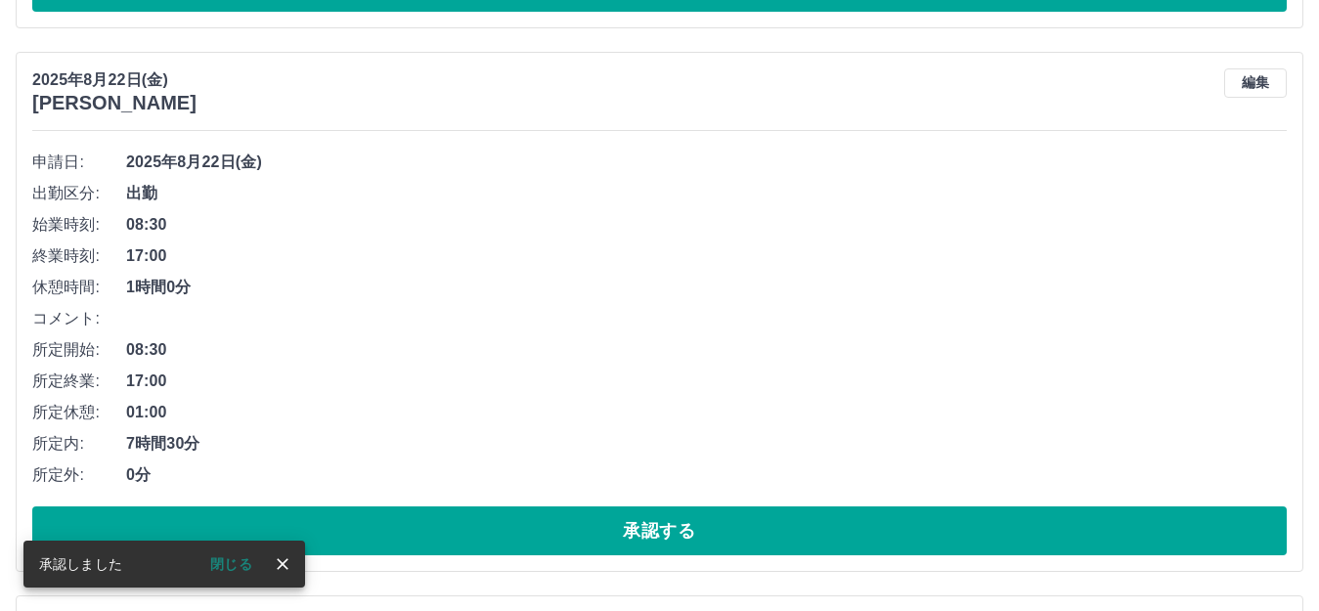
scroll to position [1889, 0]
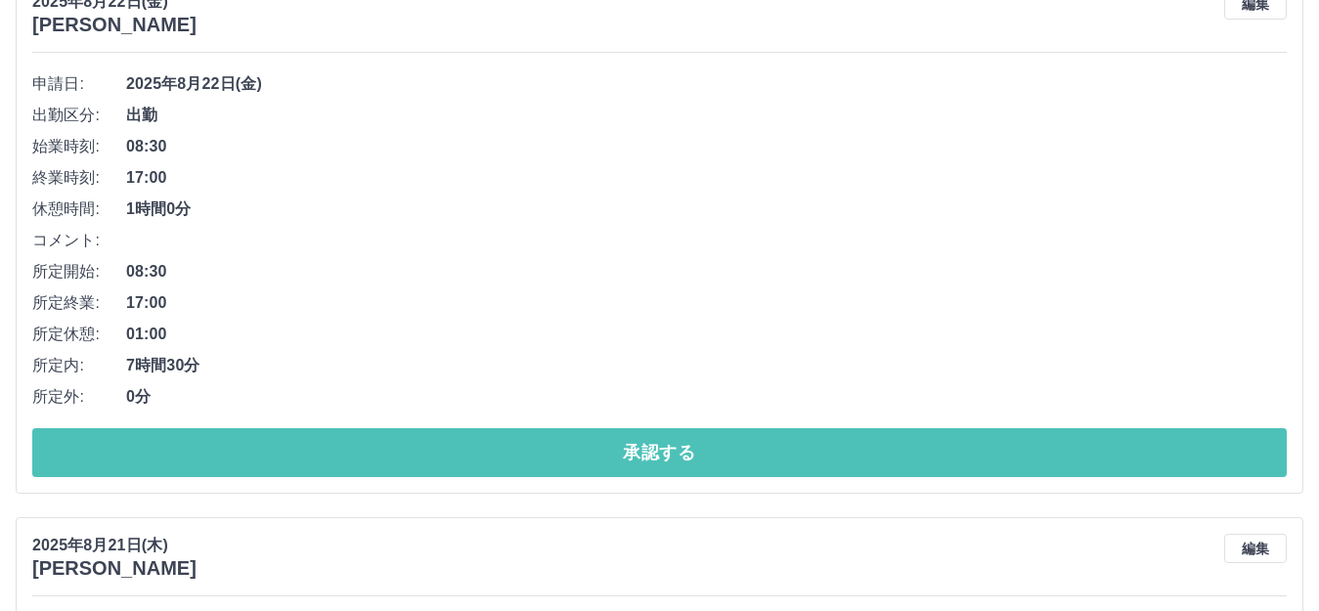
drag, startPoint x: 466, startPoint y: 457, endPoint x: 584, endPoint y: 326, distance: 175.8
click at [477, 448] on button "承認する" at bounding box center [659, 452] width 1254 height 49
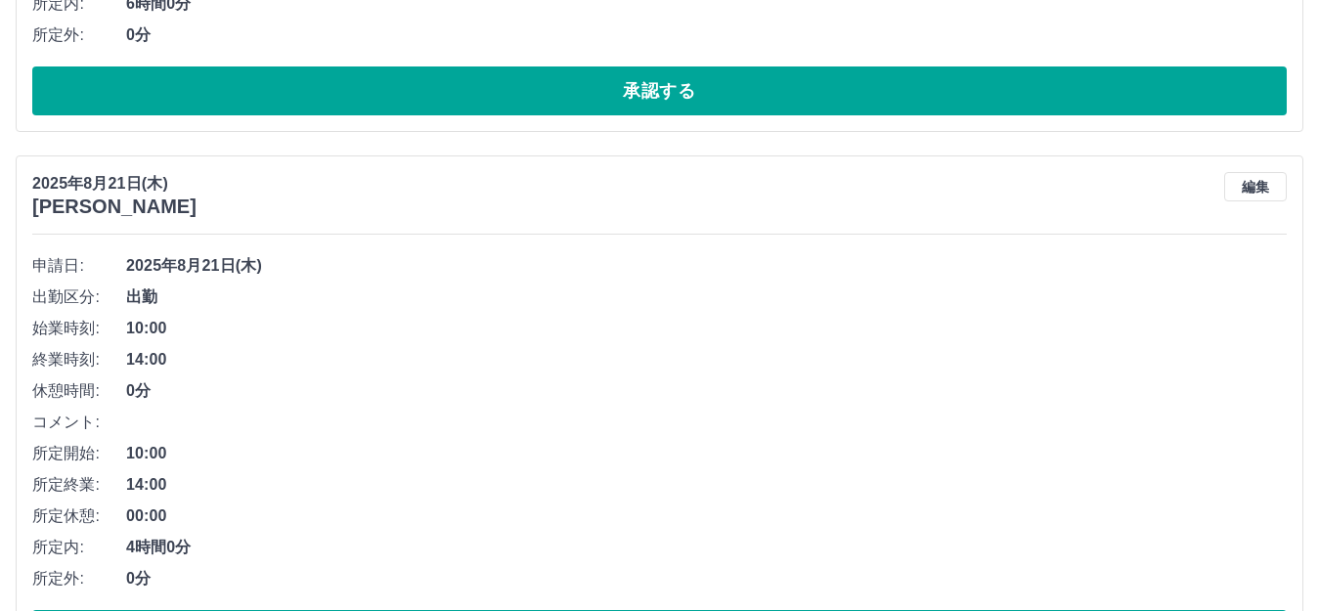
scroll to position [3491, 0]
